Goal: Transaction & Acquisition: Download file/media

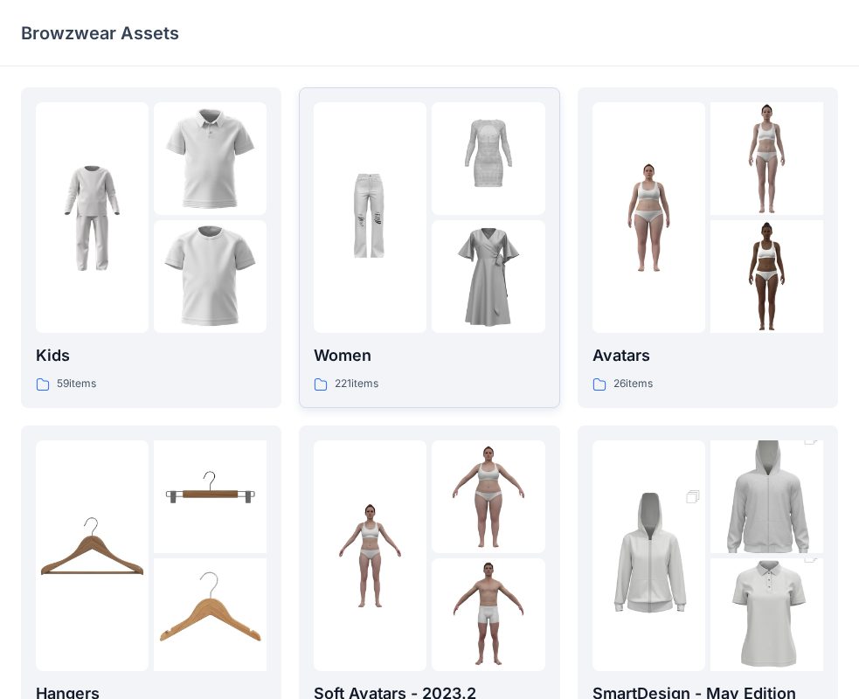
click at [446, 336] on div "Women 221 items" at bounding box center [429, 247] width 231 height 291
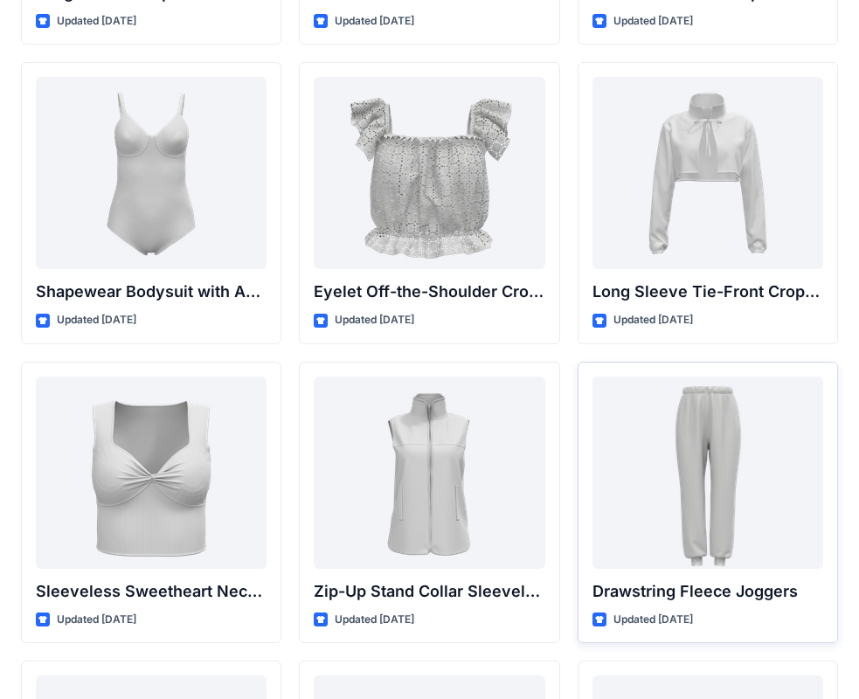
scroll to position [5755, 0]
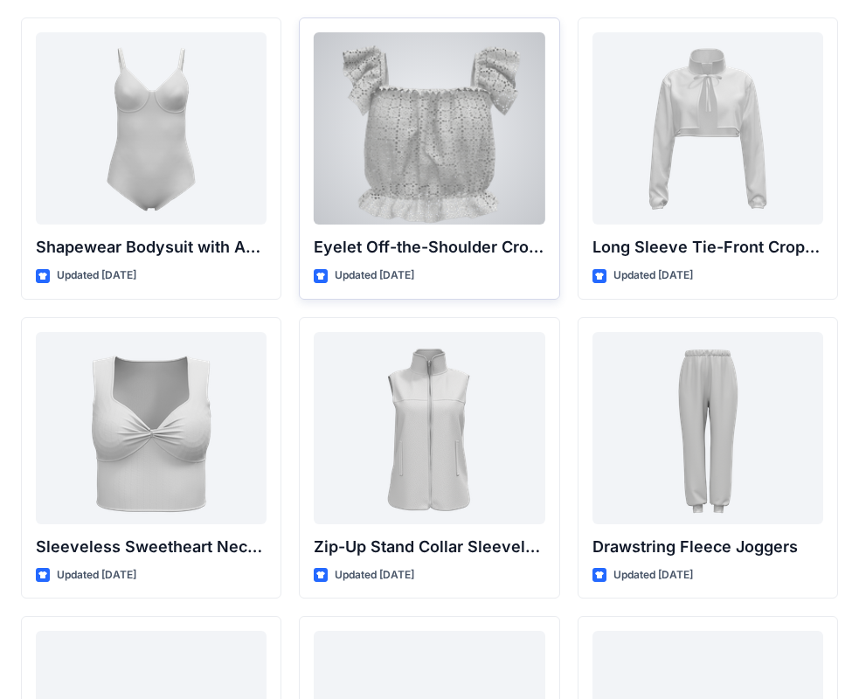
click at [464, 219] on div at bounding box center [429, 128] width 231 height 192
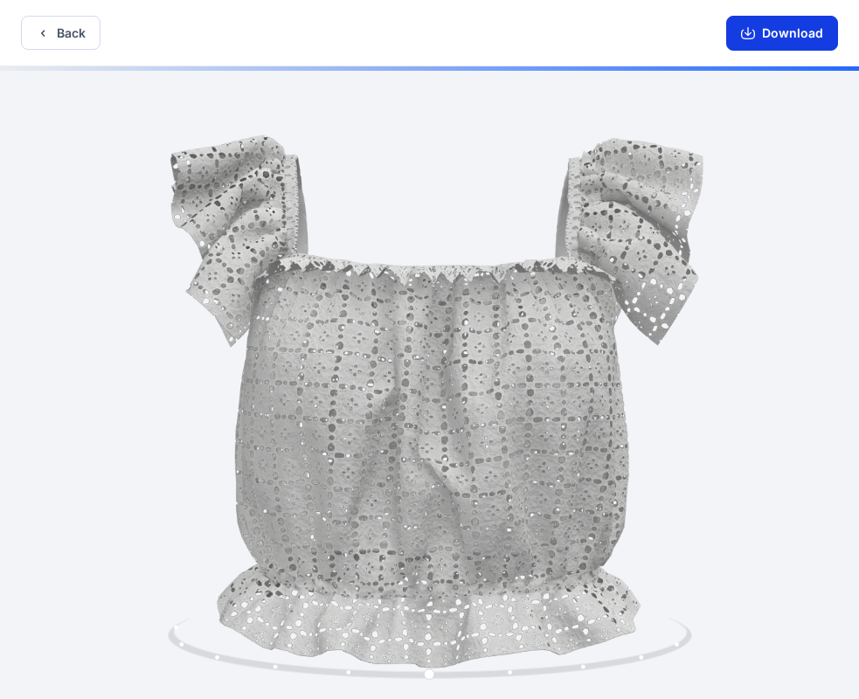
click at [784, 28] on button "Download" at bounding box center [782, 33] width 112 height 35
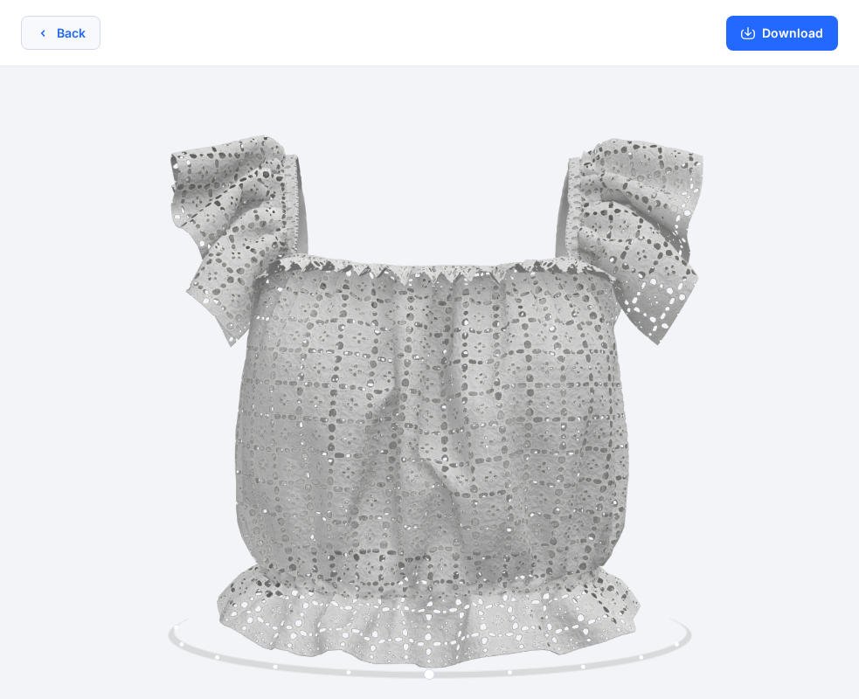
click at [26, 35] on button "Back" at bounding box center [60, 33] width 79 height 34
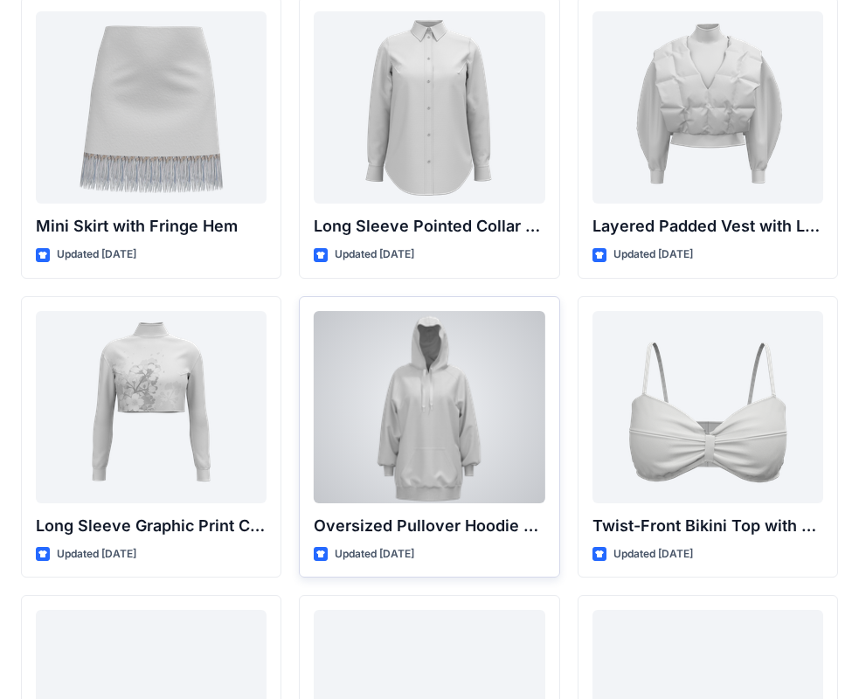
scroll to position [5090, 0]
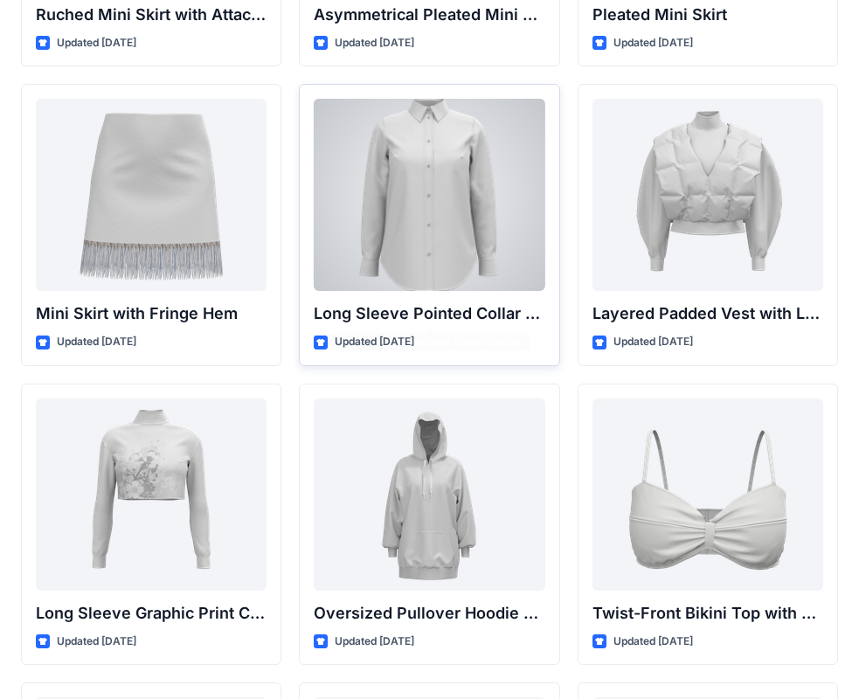
click at [425, 292] on div "Long Sleeve Pointed Collar Button-Up Shirt Updated [DATE]" at bounding box center [429, 225] width 260 height 282
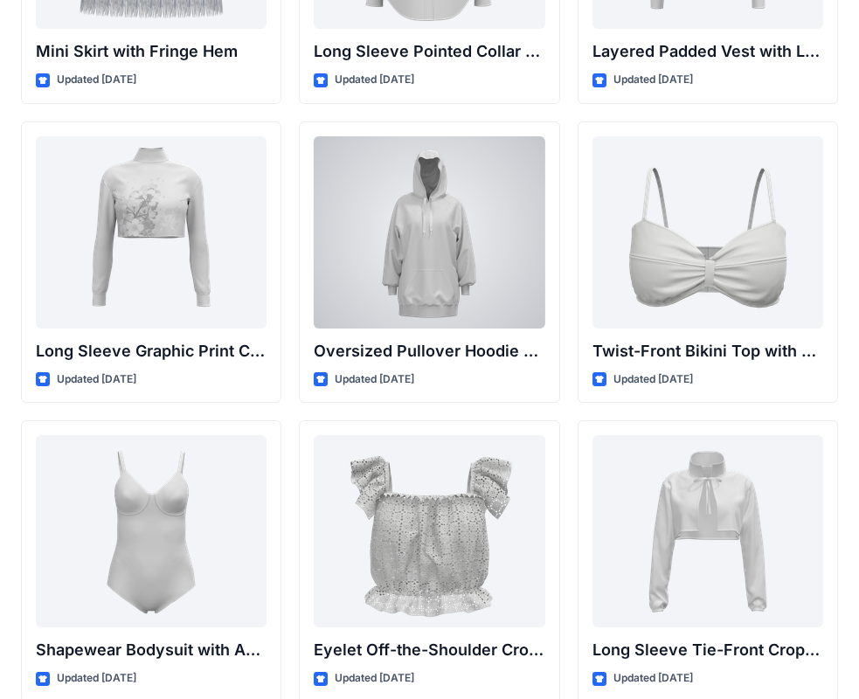
scroll to position [5003, 0]
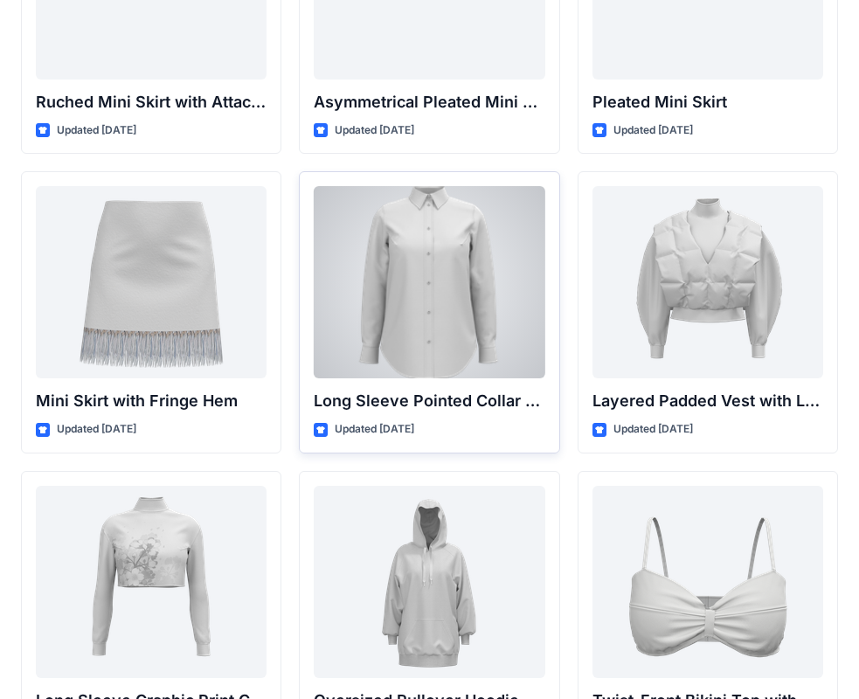
click at [419, 353] on div at bounding box center [429, 282] width 231 height 192
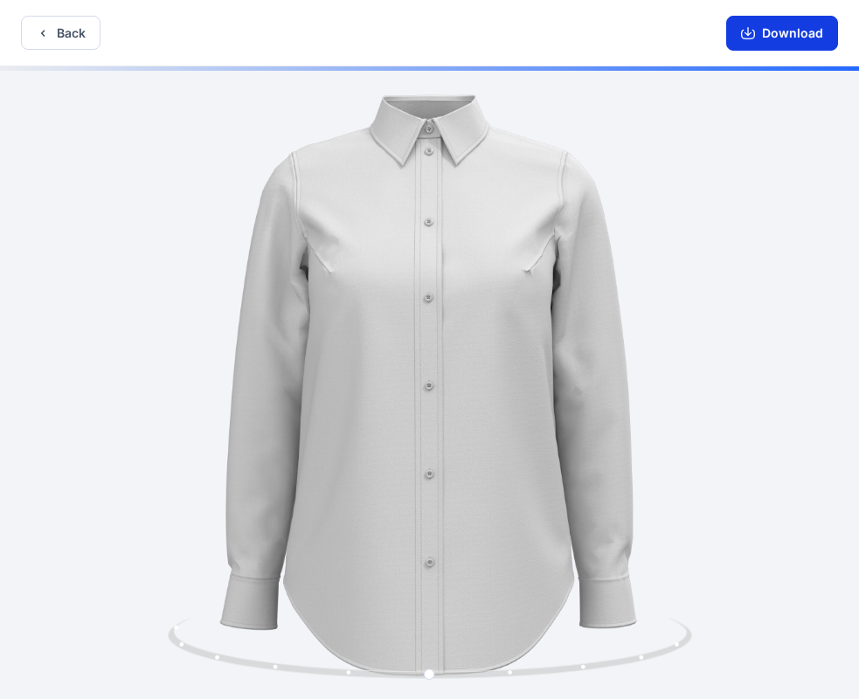
click at [796, 37] on button "Download" at bounding box center [782, 33] width 112 height 35
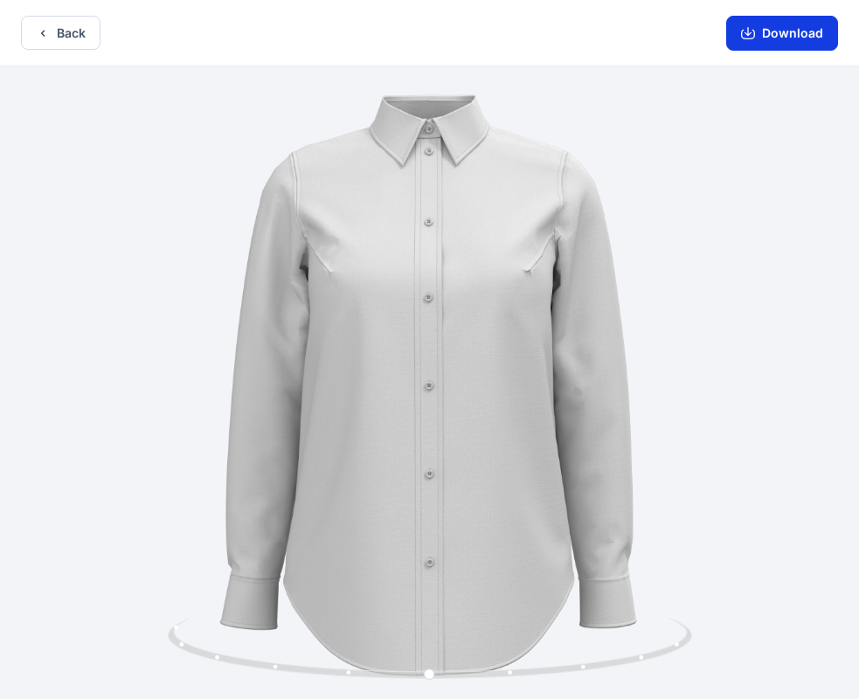
click at [778, 38] on button "Download" at bounding box center [782, 33] width 112 height 35
click at [62, 43] on button "Back" at bounding box center [60, 33] width 79 height 34
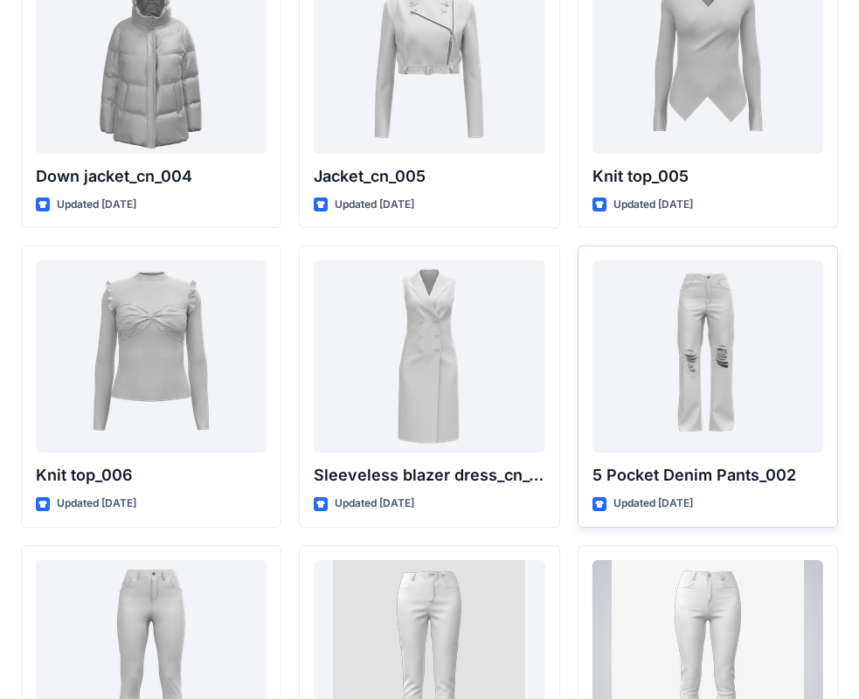
scroll to position [11599, 0]
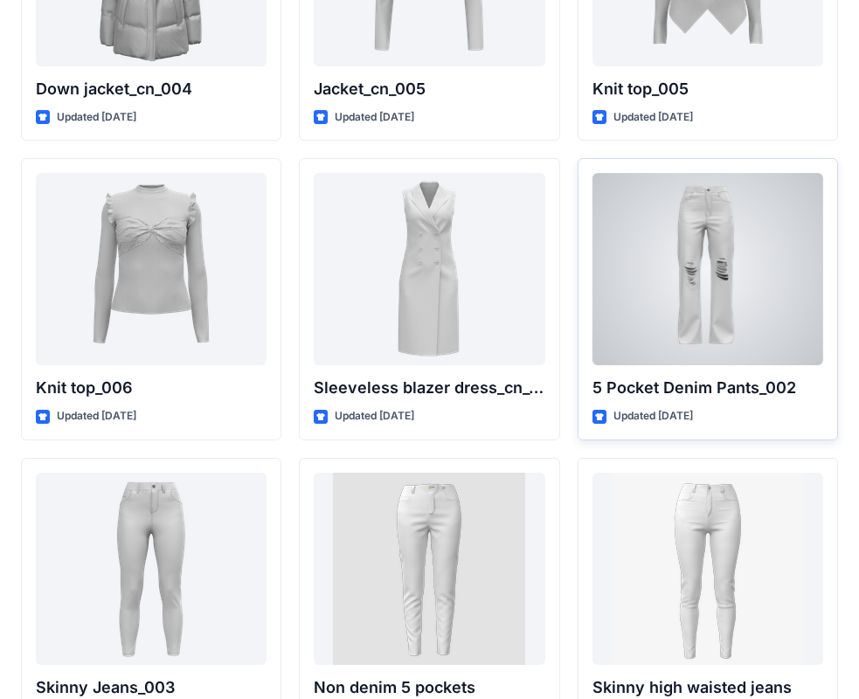
click at [767, 268] on div at bounding box center [707, 269] width 231 height 192
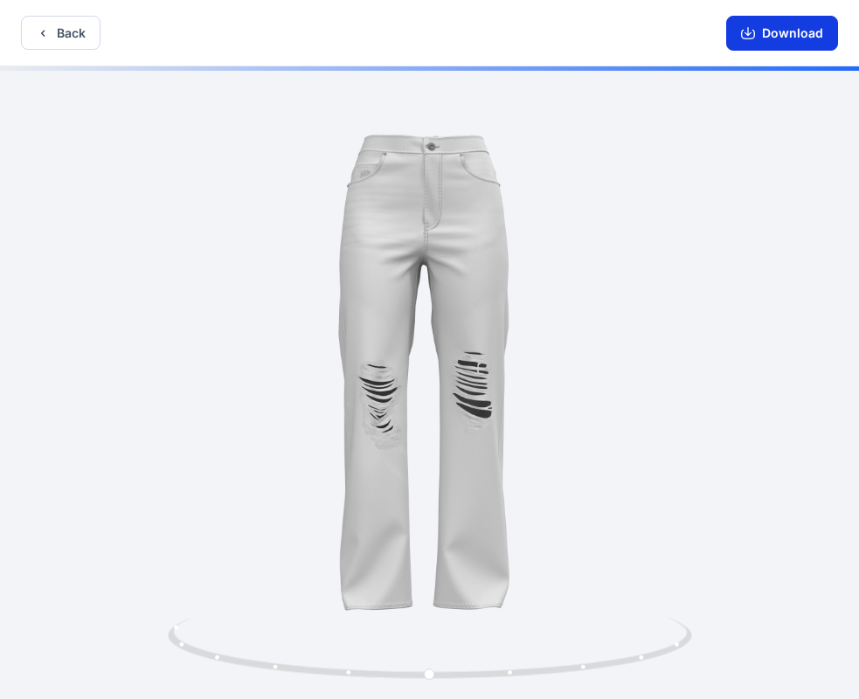
click at [782, 37] on button "Download" at bounding box center [782, 33] width 112 height 35
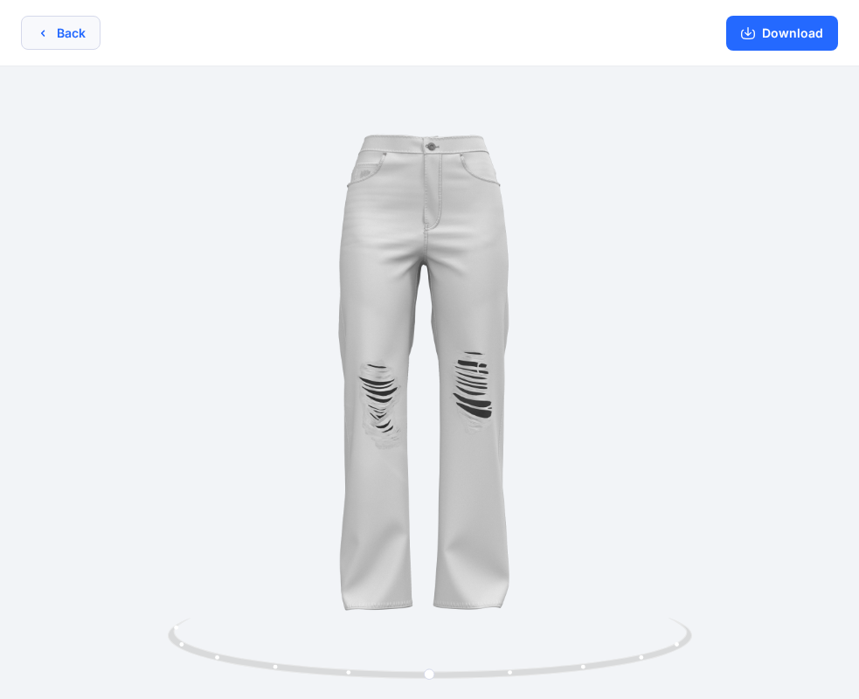
click at [66, 37] on button "Back" at bounding box center [60, 33] width 79 height 34
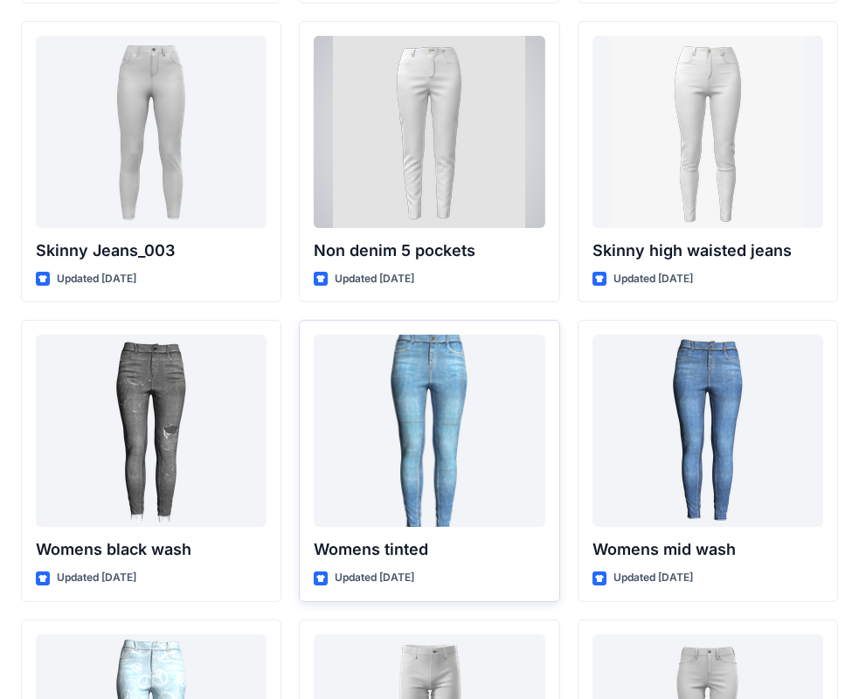
scroll to position [11948, 0]
